Goal: Task Accomplishment & Management: Use online tool/utility

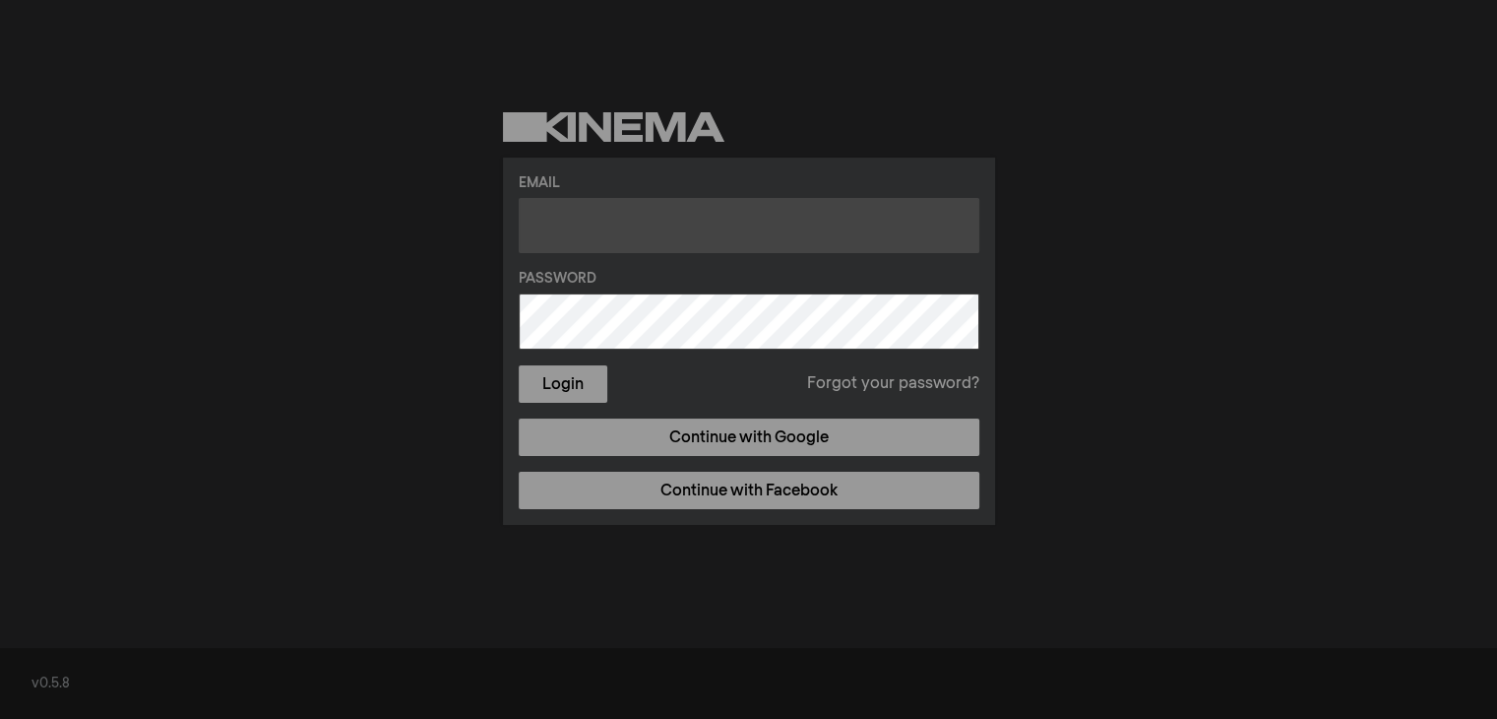
click at [765, 211] on input "text" at bounding box center [749, 225] width 461 height 55
type input "[EMAIL_ADDRESS][DOMAIN_NAME]"
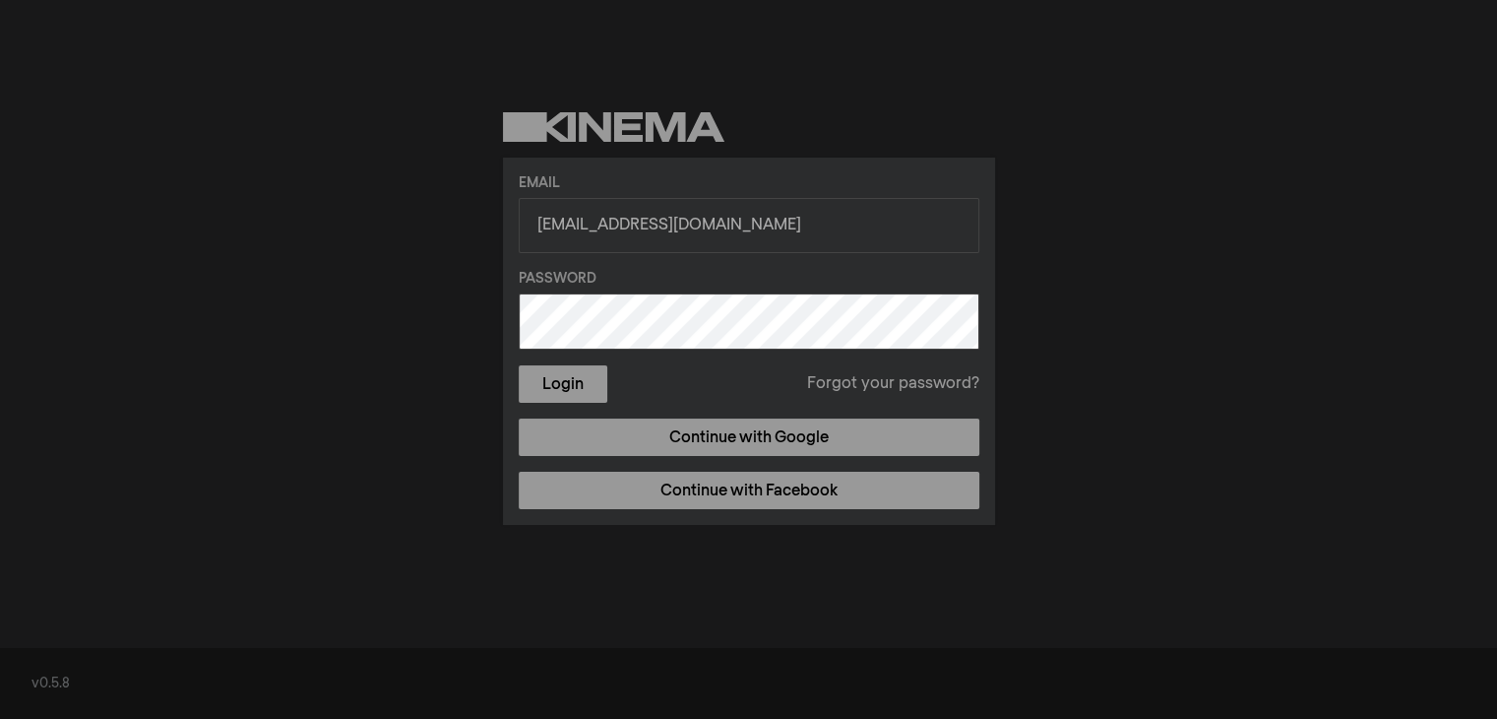
click at [519, 365] on button "Login" at bounding box center [563, 383] width 89 height 37
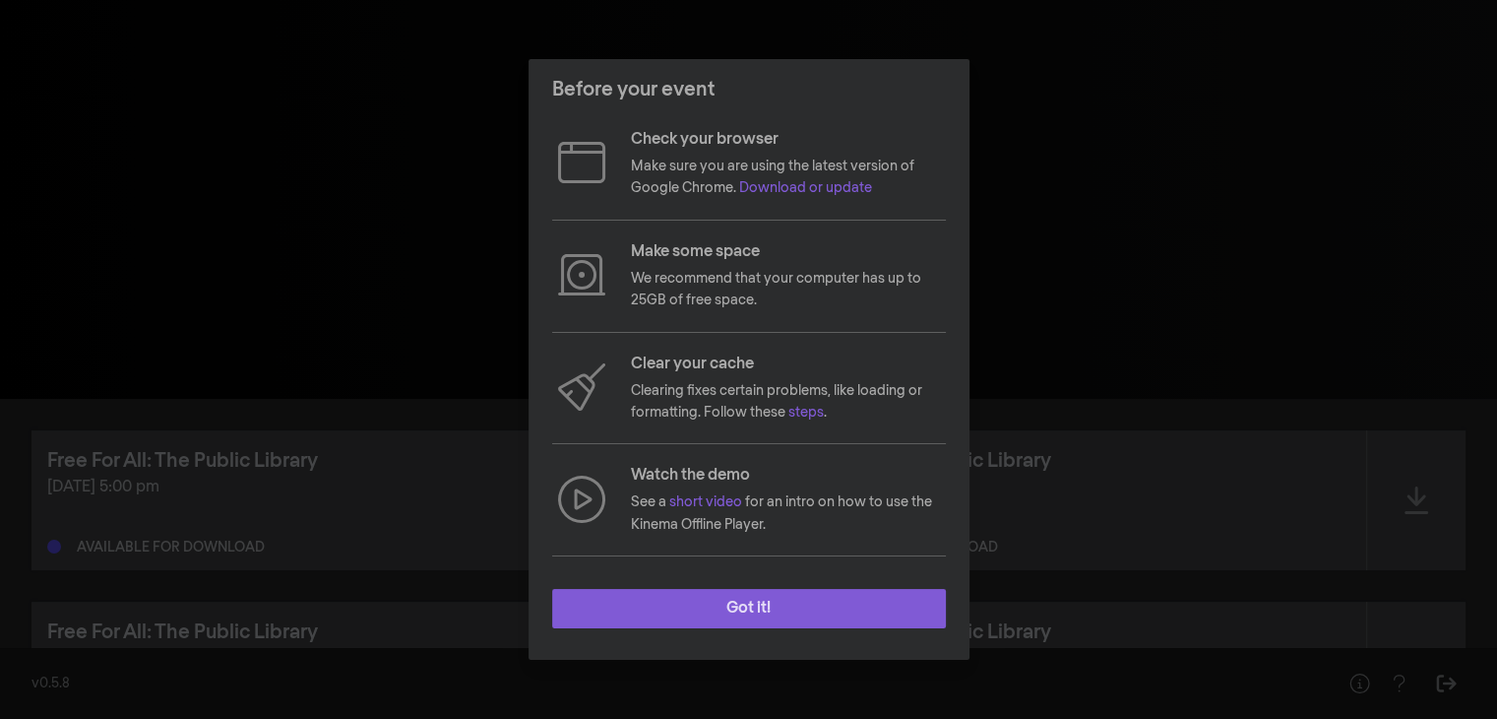
click at [770, 592] on button "Got it!" at bounding box center [749, 608] width 394 height 39
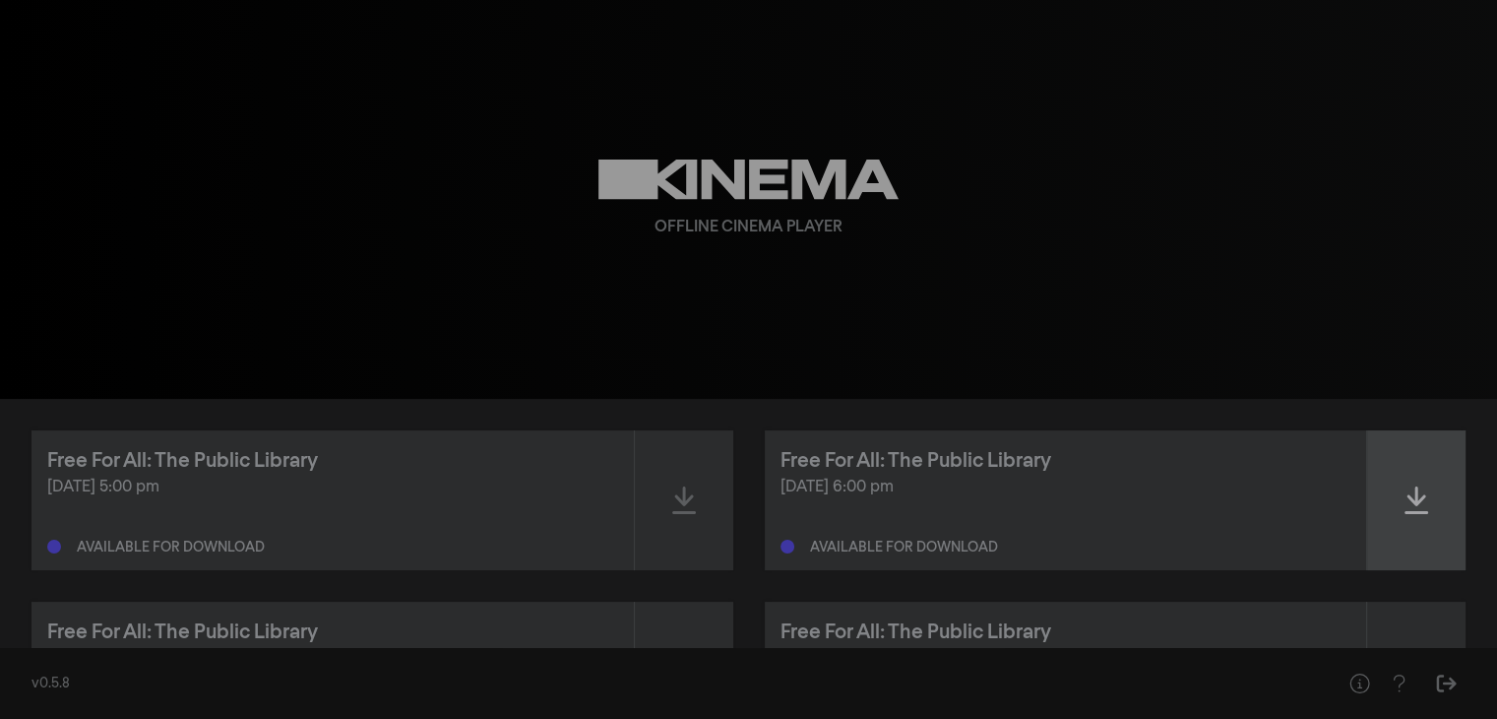
click at [1402, 516] on div at bounding box center [1416, 500] width 98 height 140
